Goal: Task Accomplishment & Management: Manage account settings

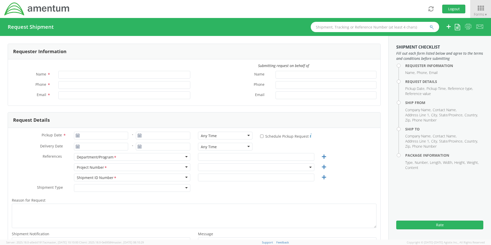
type input "[PERSON_NAME]"
type input "8172241568"
type input "[EMAIL_ADDRESS][PERSON_NAME][DOMAIN_NAME]"
click at [208, 167] on span at bounding box center [256, 167] width 116 height 8
select select "OCCP.600391.00000"
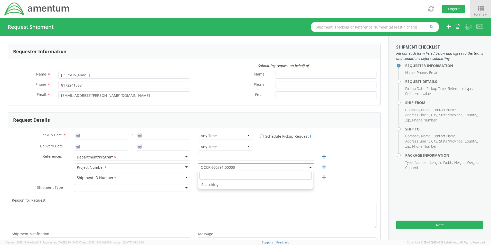
click at [208, 177] on input "search" at bounding box center [255, 176] width 112 height 8
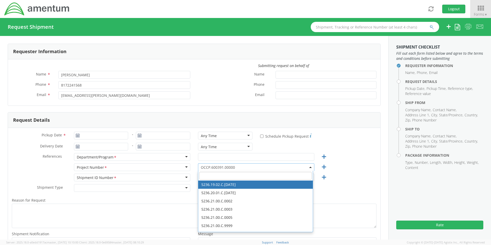
paste input "7557.000.03.0001.00"
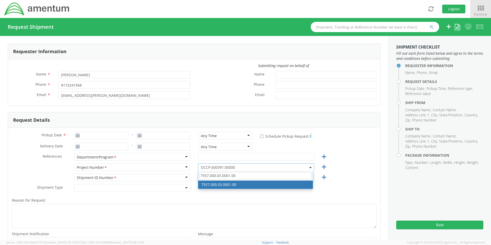
type input "7557.000.03.0001.00"
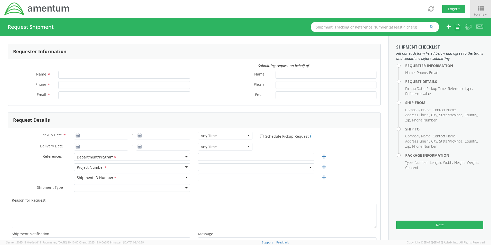
type input "[PERSON_NAME]"
type input "8172241568"
type input "[EMAIL_ADDRESS][PERSON_NAME][DOMAIN_NAME]"
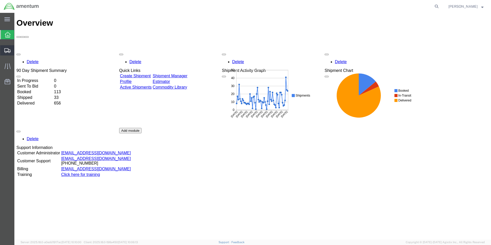
click at [0, 0] on span "Shipment Manager" at bounding box center [0, 0] width 0 height 0
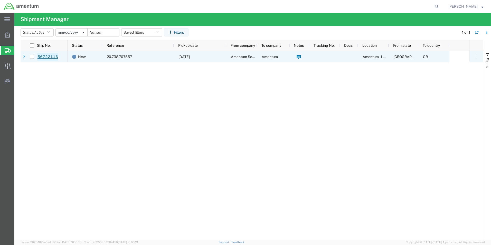
click at [50, 57] on link "56722116" at bounding box center [47, 57] width 21 height 8
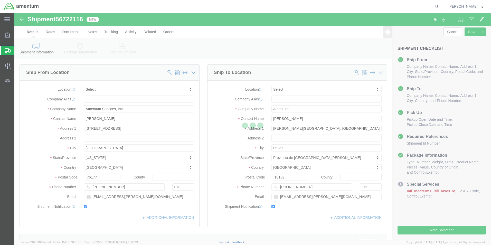
select select
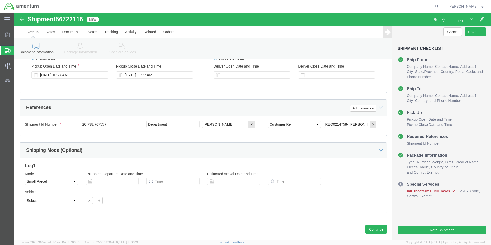
scroll to position [295, 0]
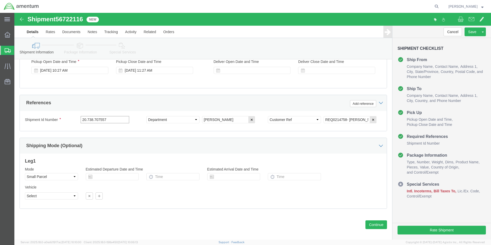
drag, startPoint x: 105, startPoint y: 101, endPoint x: 41, endPoint y: 101, distance: 63.4
click div "Shipment Id Number 20.738.707557"
paste input "7557.000.03.0001.00"
type input "7557.000.03.0001.00"
click button "Save"
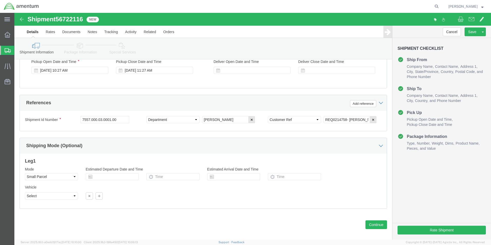
click at [9, 51] on icon at bounding box center [8, 50] width 6 height 5
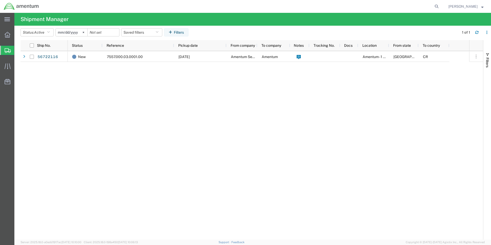
click at [9, 50] on icon at bounding box center [8, 50] width 6 height 5
click at [457, 5] on span "[PERSON_NAME]" at bounding box center [462, 7] width 29 height 6
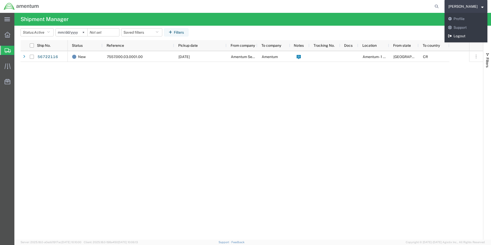
click at [462, 38] on link "Logout" at bounding box center [465, 36] width 43 height 9
